Goal: Find specific page/section: Find specific page/section

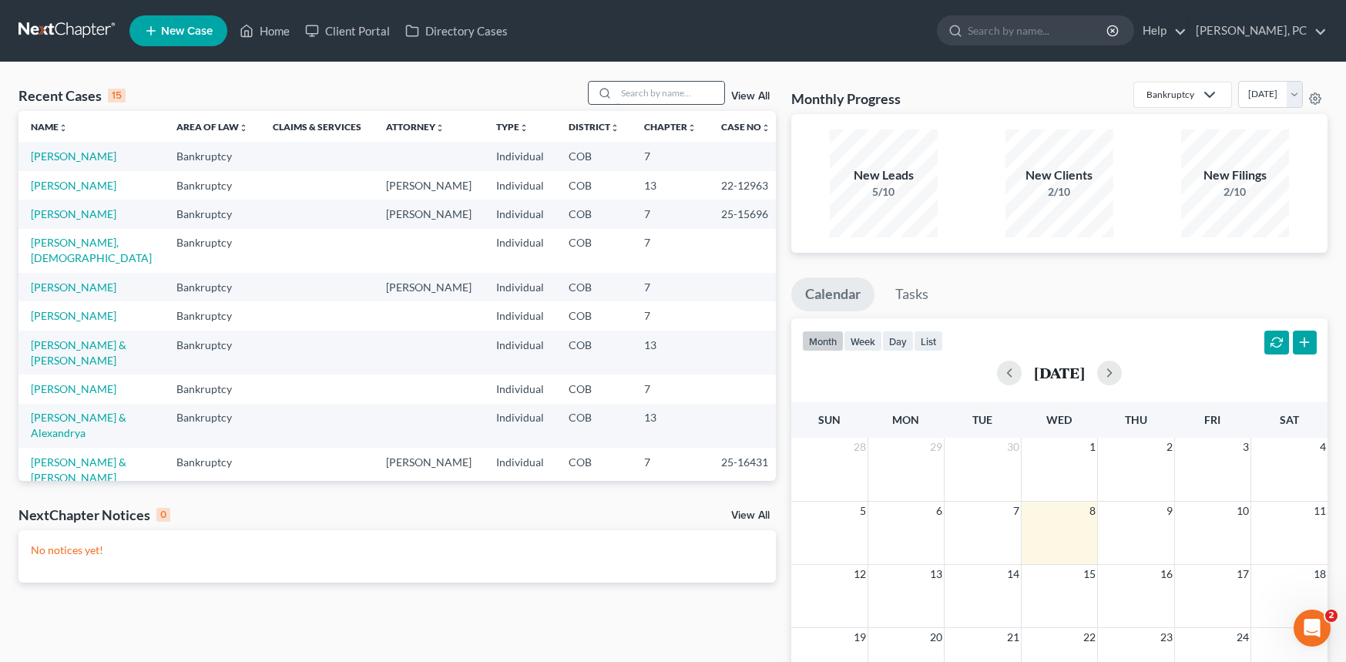
click at [632, 86] on input "search" at bounding box center [670, 93] width 108 height 22
click at [638, 95] on input "search" at bounding box center [670, 93] width 108 height 22
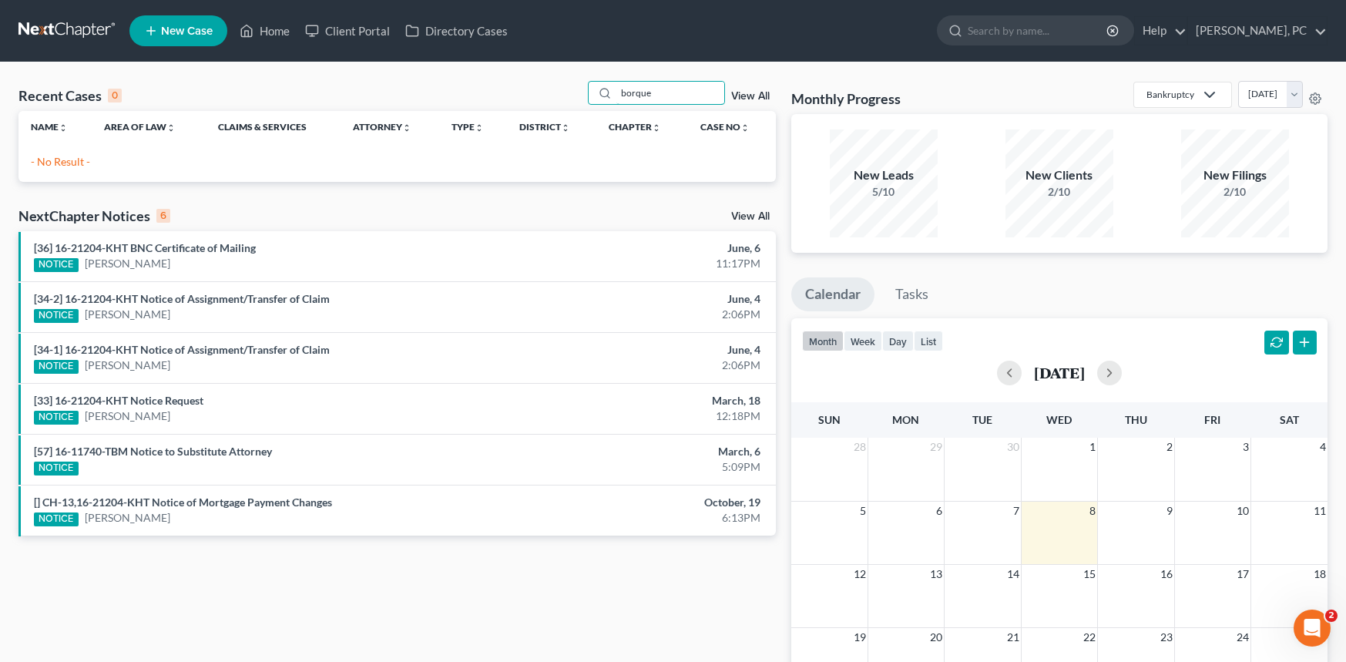
type input "borquez"
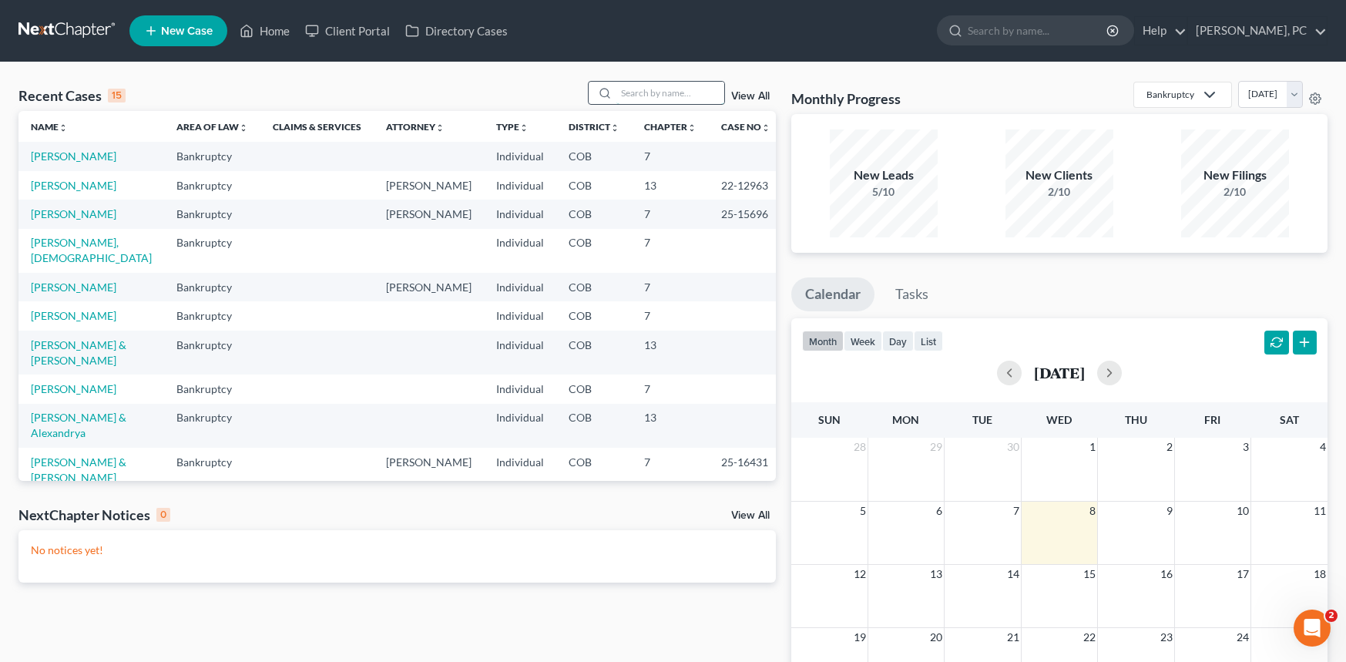
click at [653, 97] on input "search" at bounding box center [670, 93] width 108 height 22
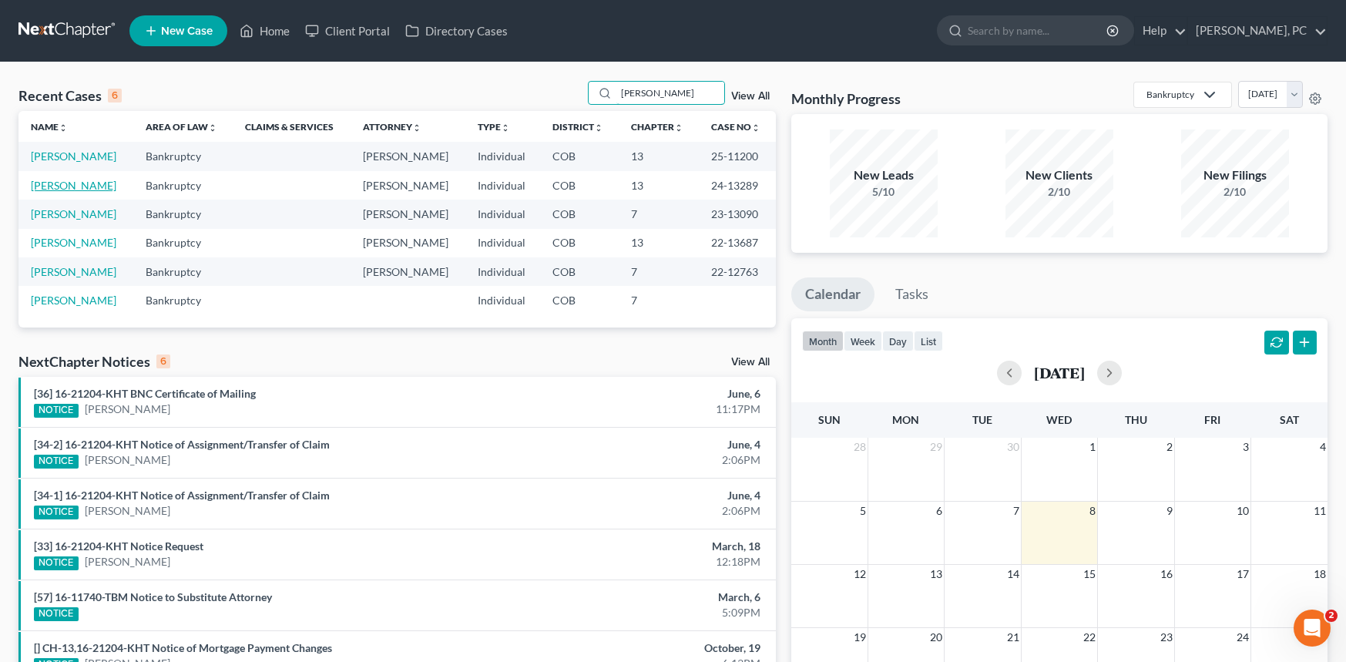
type input "[PERSON_NAME]"
click at [81, 184] on link "[PERSON_NAME]" at bounding box center [74, 185] width 86 height 13
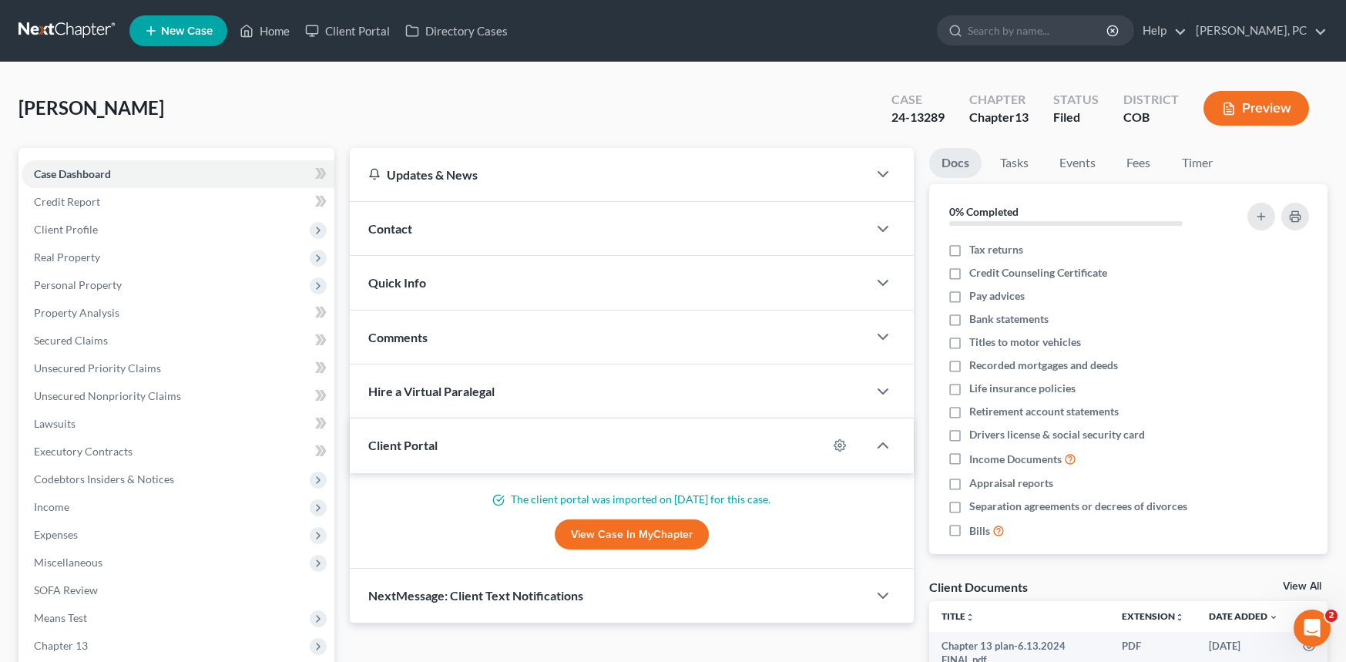
click at [614, 535] on link "View Case in MyChapter" at bounding box center [632, 534] width 154 height 31
